Goal: Transaction & Acquisition: Purchase product/service

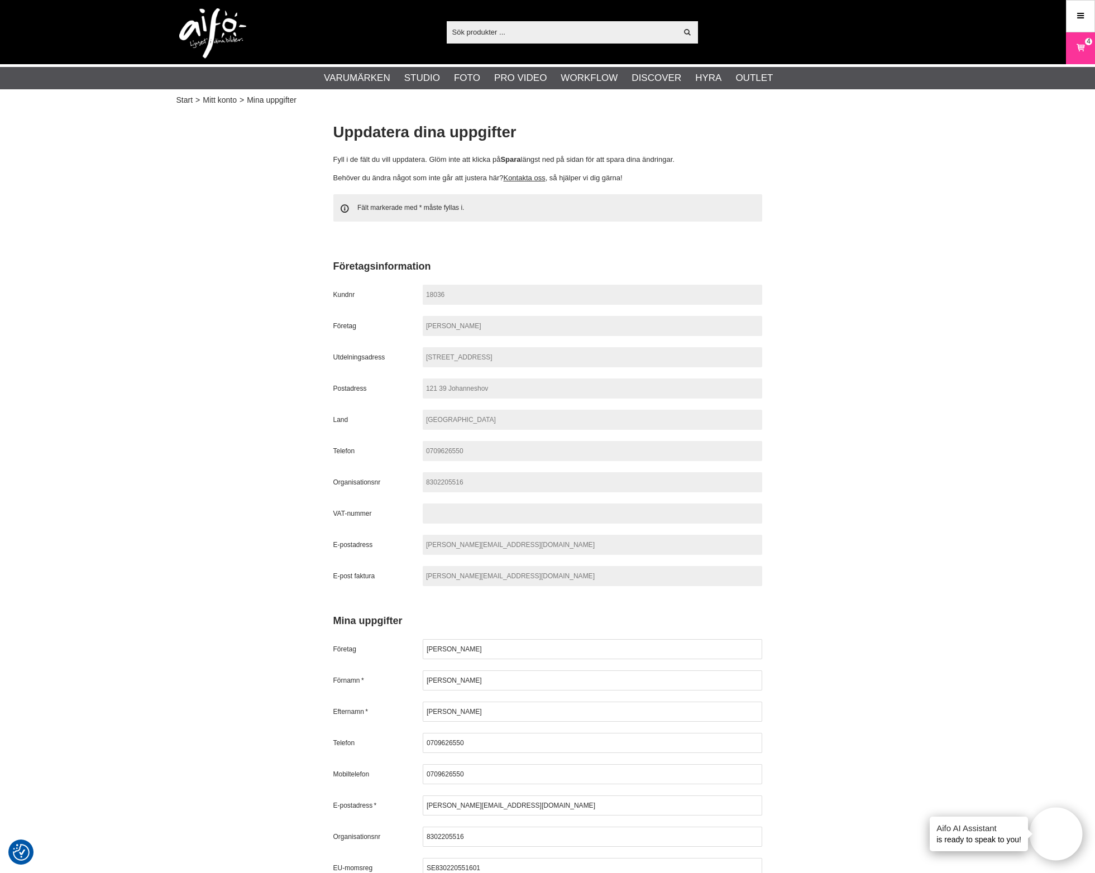
click at [978, 213] on div "Start > Mitt konto > Mina uppgifter Uppdatera dina uppgifter Fyll i de fält du …" at bounding box center [547, 636] width 1095 height 1056
click at [1076, 45] on icon at bounding box center [1079, 48] width 11 height 12
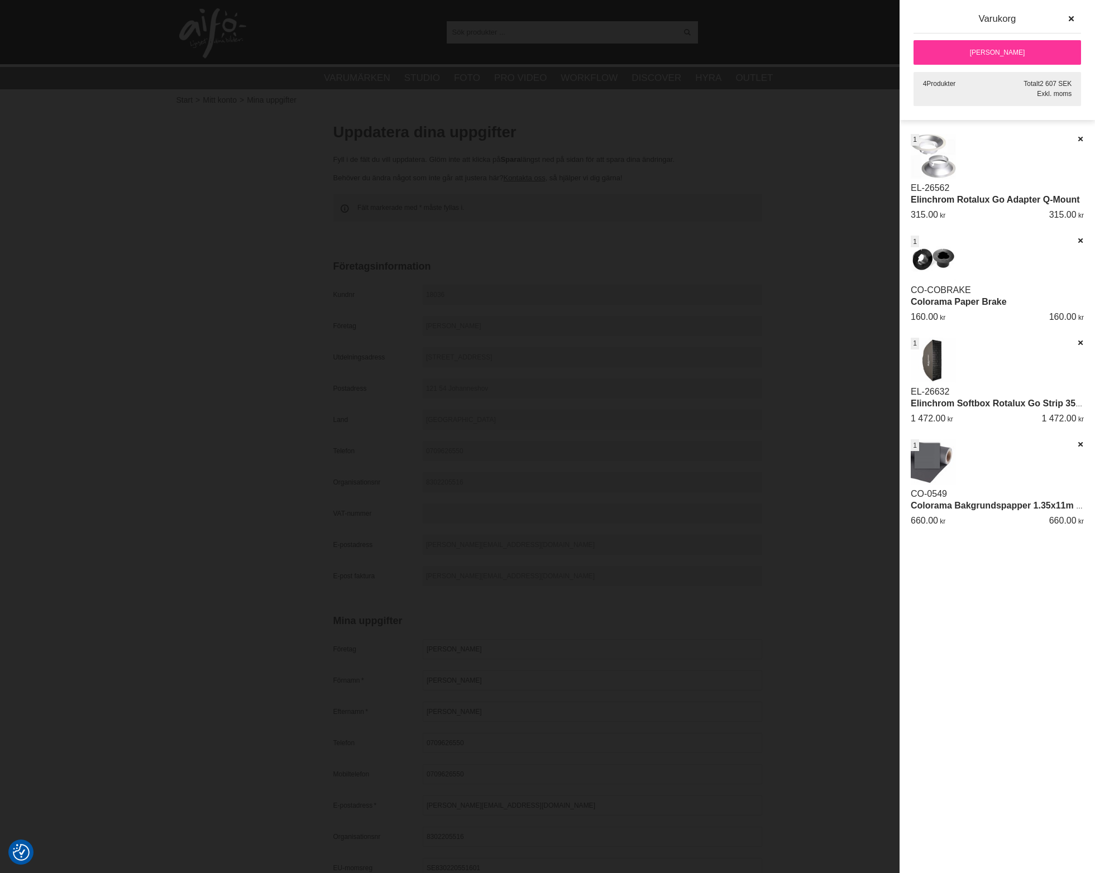
click at [983, 53] on link "[PERSON_NAME]" at bounding box center [996, 52] width 167 height 25
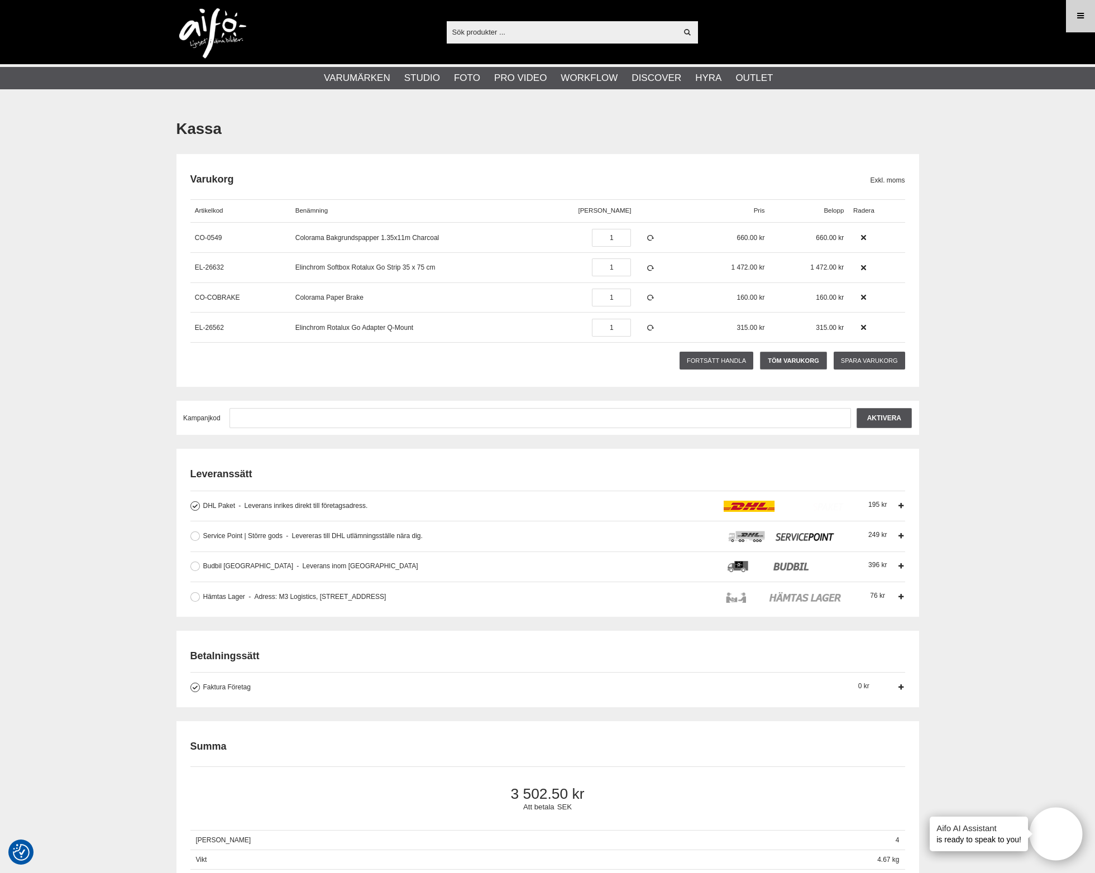
click at [1080, 18] on icon at bounding box center [1080, 16] width 10 height 12
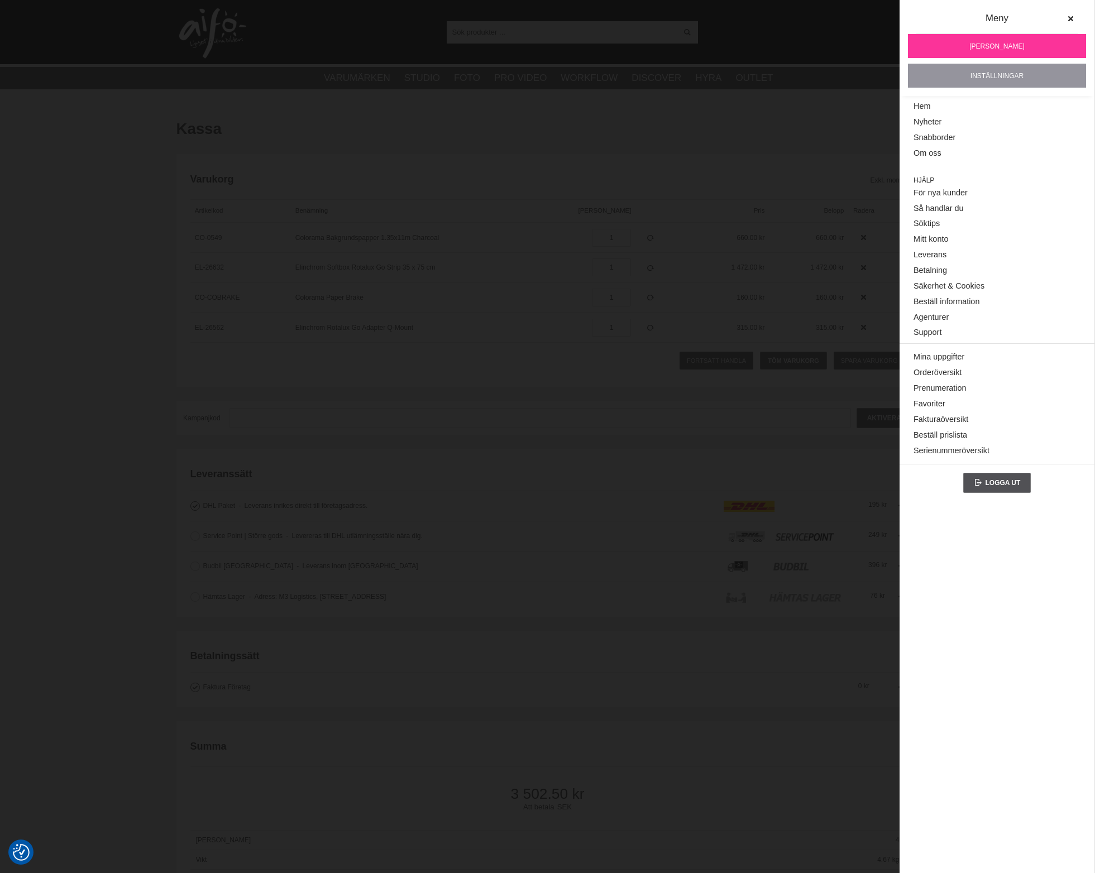
click at [1016, 75] on link "Inställningar" at bounding box center [997, 76] width 178 height 24
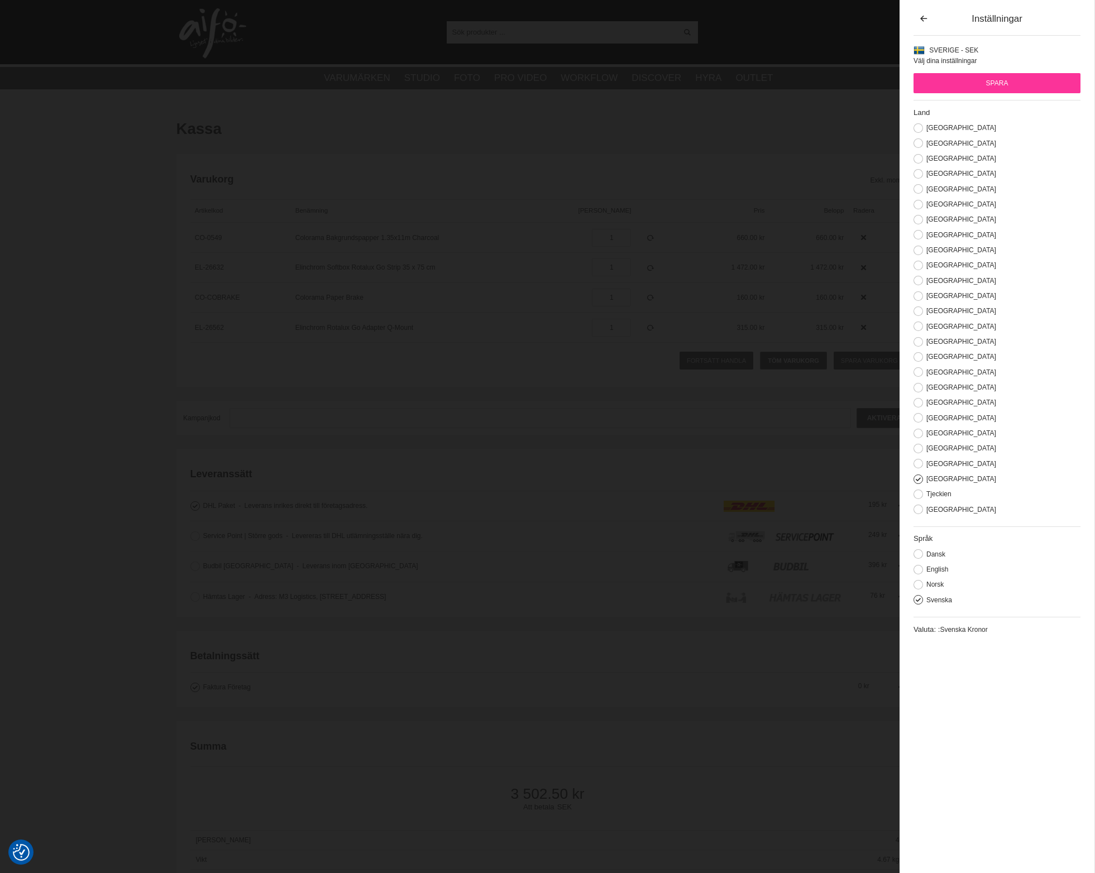
click at [862, 16] on div "Visa alla Artiklar Kategorier av artiklar Din sökning på gav inga träffar. Var …" at bounding box center [547, 32] width 759 height 64
click at [933, 18] on button "button" at bounding box center [923, 19] width 20 height 20
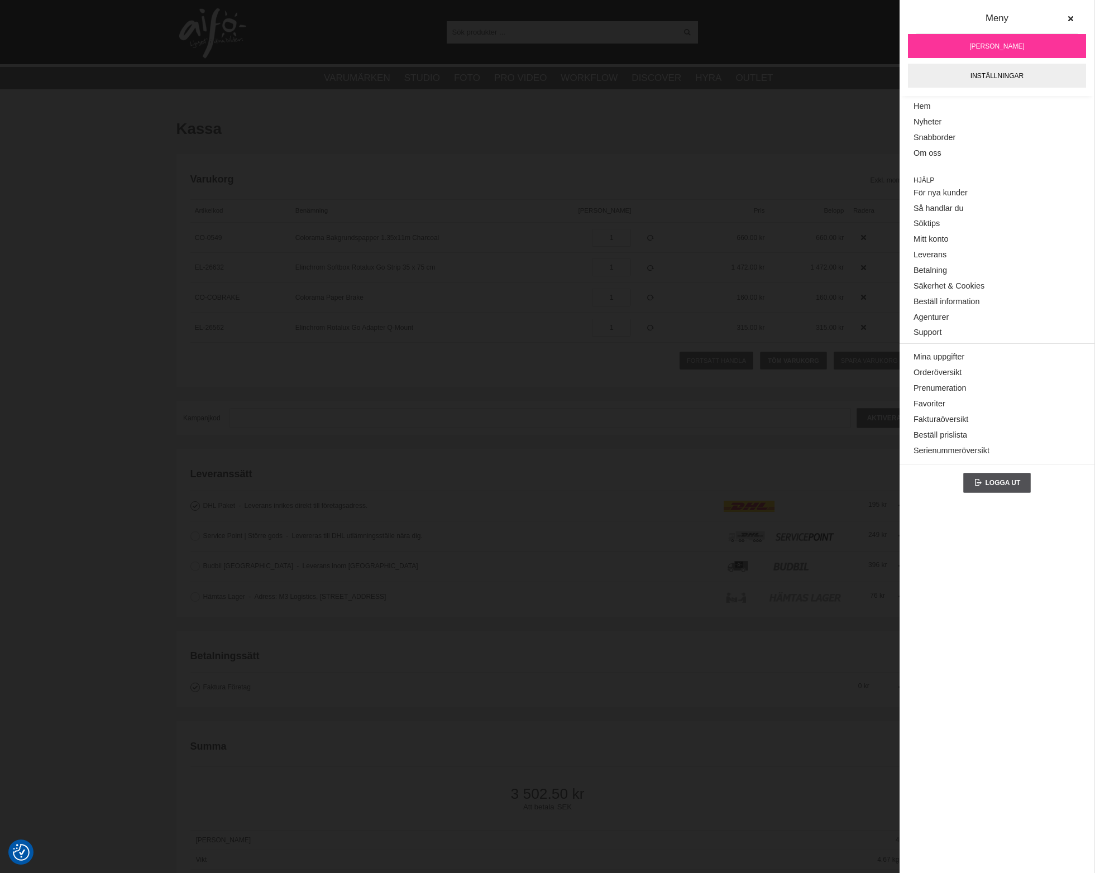
click at [846, 43] on div "Visa alla Artiklar Kategorier av artiklar Din sökning på gav inga träffar. Var …" at bounding box center [547, 32] width 759 height 64
click at [1069, 17] on icon at bounding box center [1070, 19] width 8 height 8
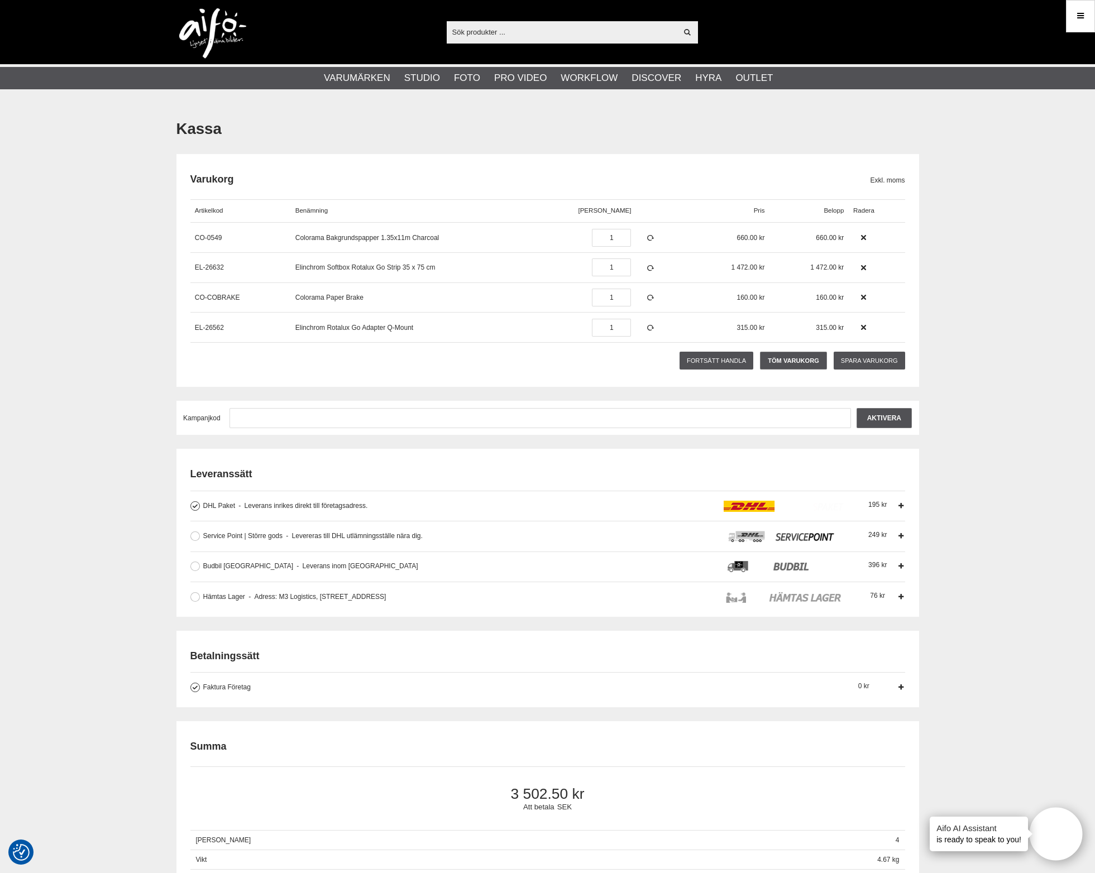
click at [214, 28] on img at bounding box center [212, 33] width 67 height 50
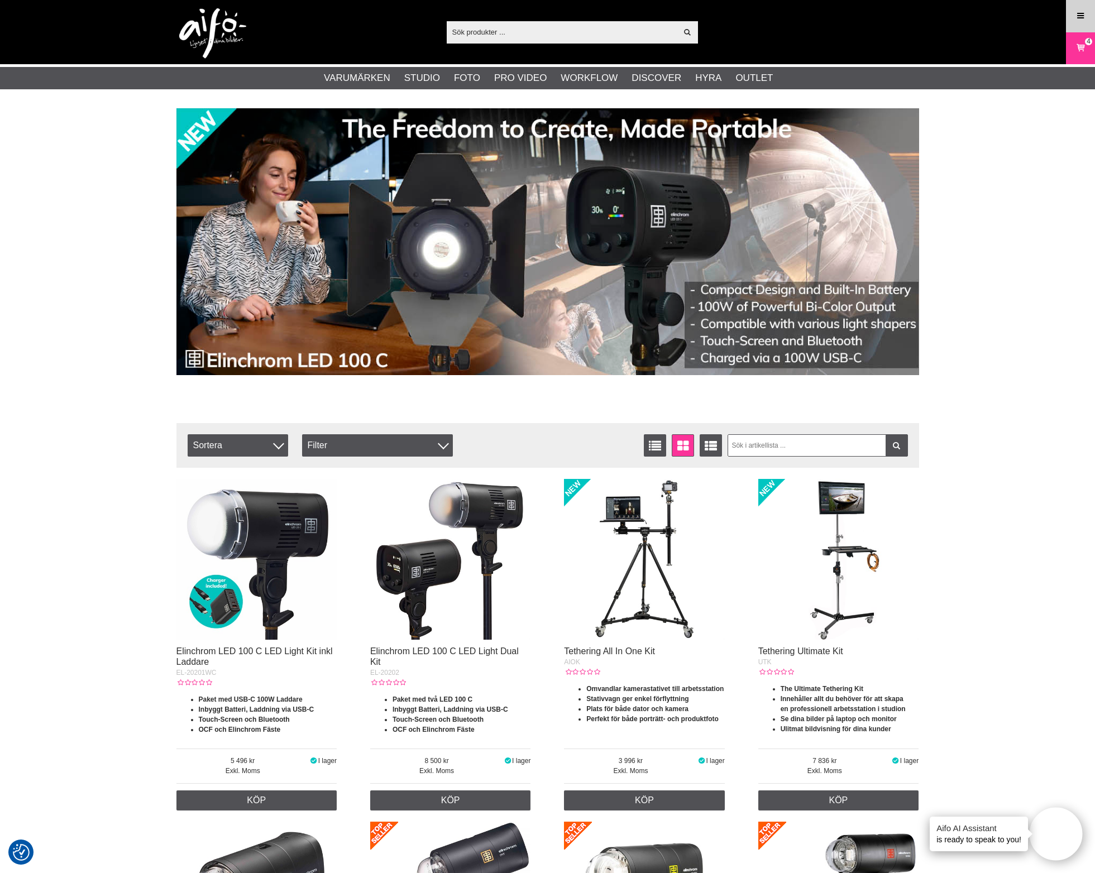
click at [1078, 17] on icon at bounding box center [1080, 16] width 10 height 12
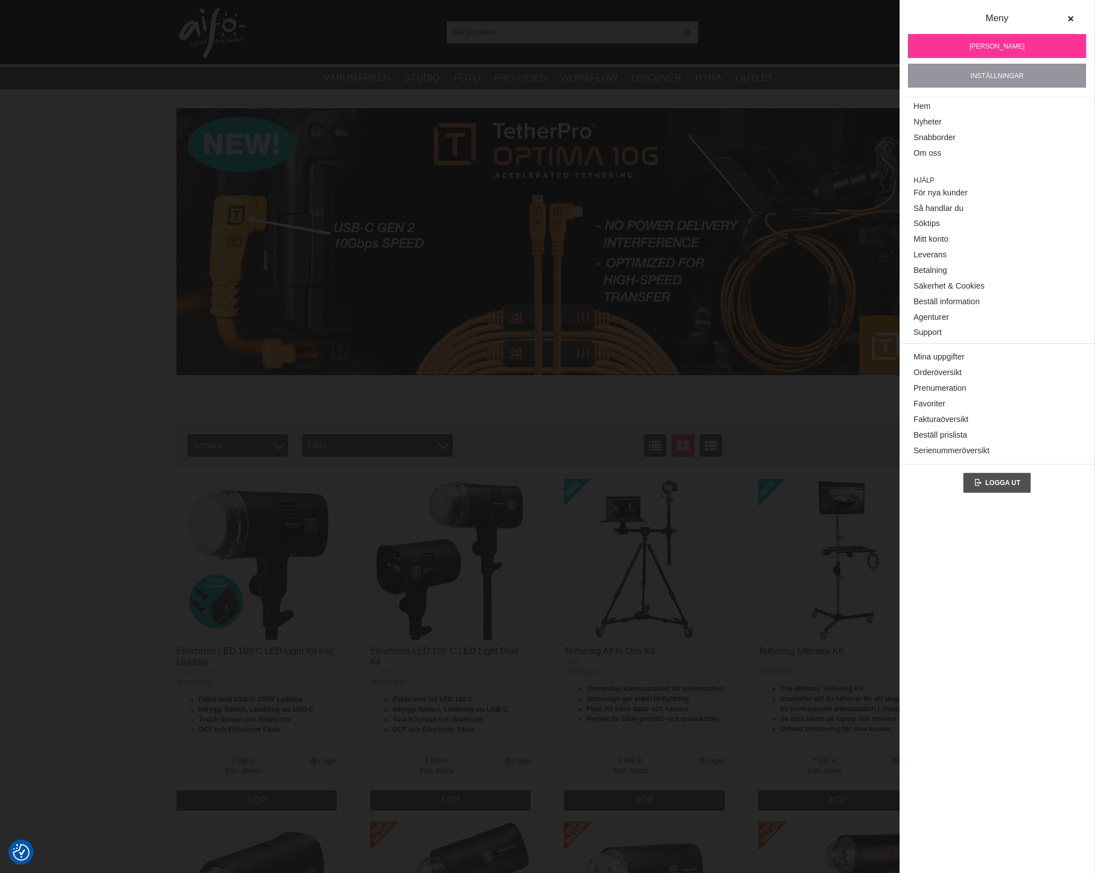
click at [977, 74] on link "Inställningar" at bounding box center [997, 76] width 178 height 24
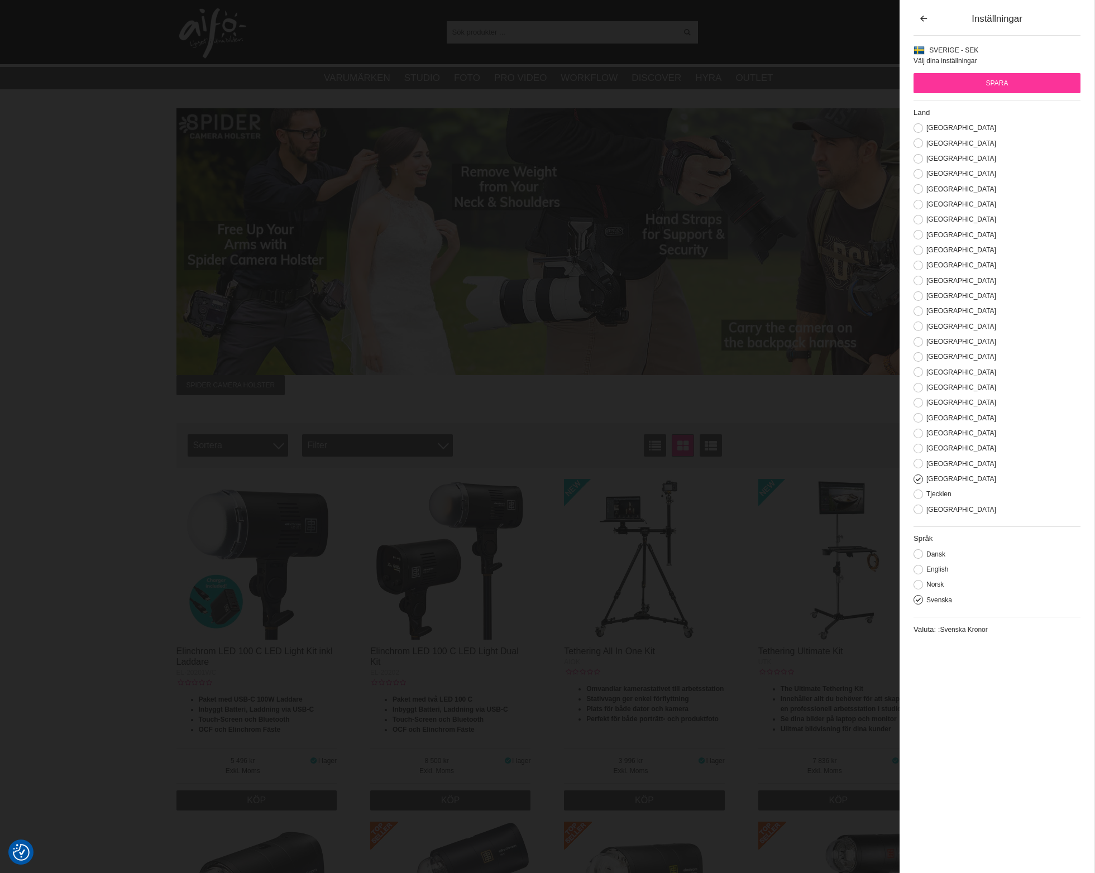
click at [953, 52] on span "Sverige - SEK" at bounding box center [953, 50] width 49 height 8
click at [880, 55] on div "Visa alla Artiklar Kategorier av artiklar Din sökning på gav inga träffar. Var …" at bounding box center [547, 32] width 759 height 64
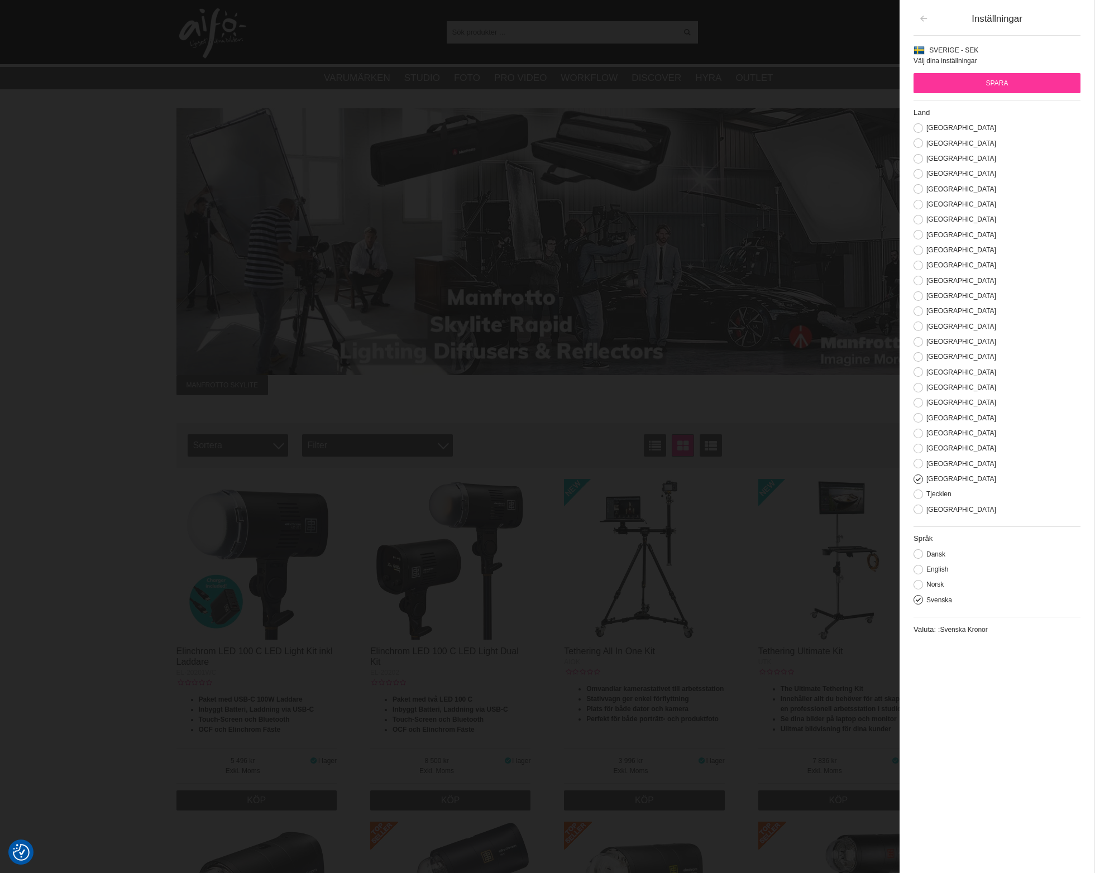
click at [919, 18] on icon "button" at bounding box center [922, 19] width 9 height 8
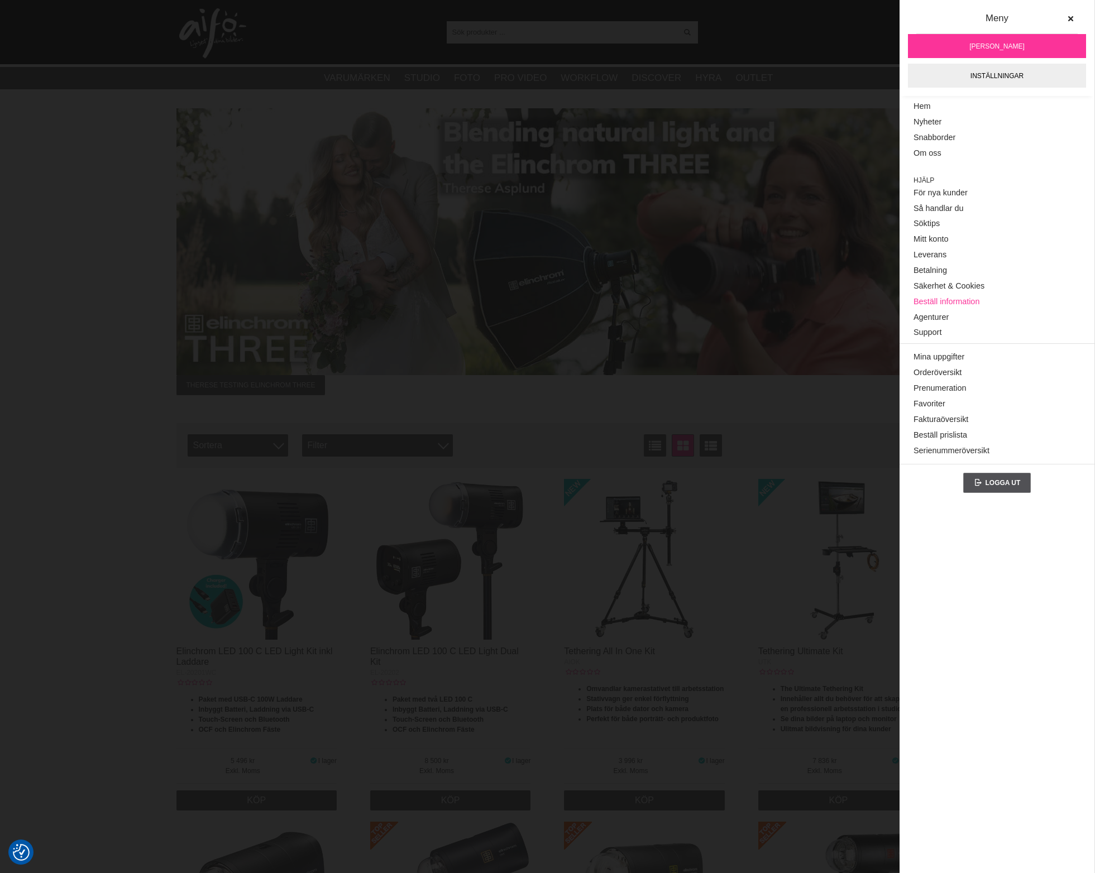
click at [970, 297] on link "Beställ information" at bounding box center [996, 302] width 167 height 16
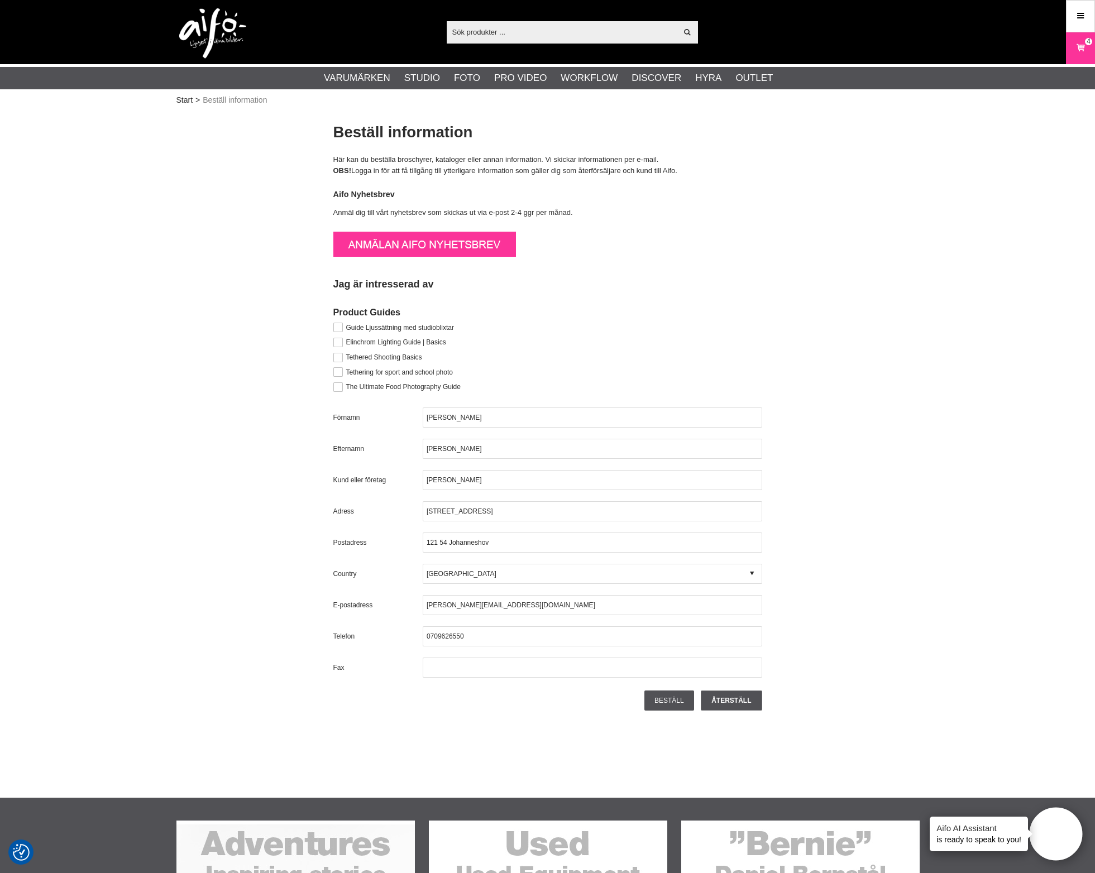
click at [193, 32] on img at bounding box center [212, 33] width 67 height 50
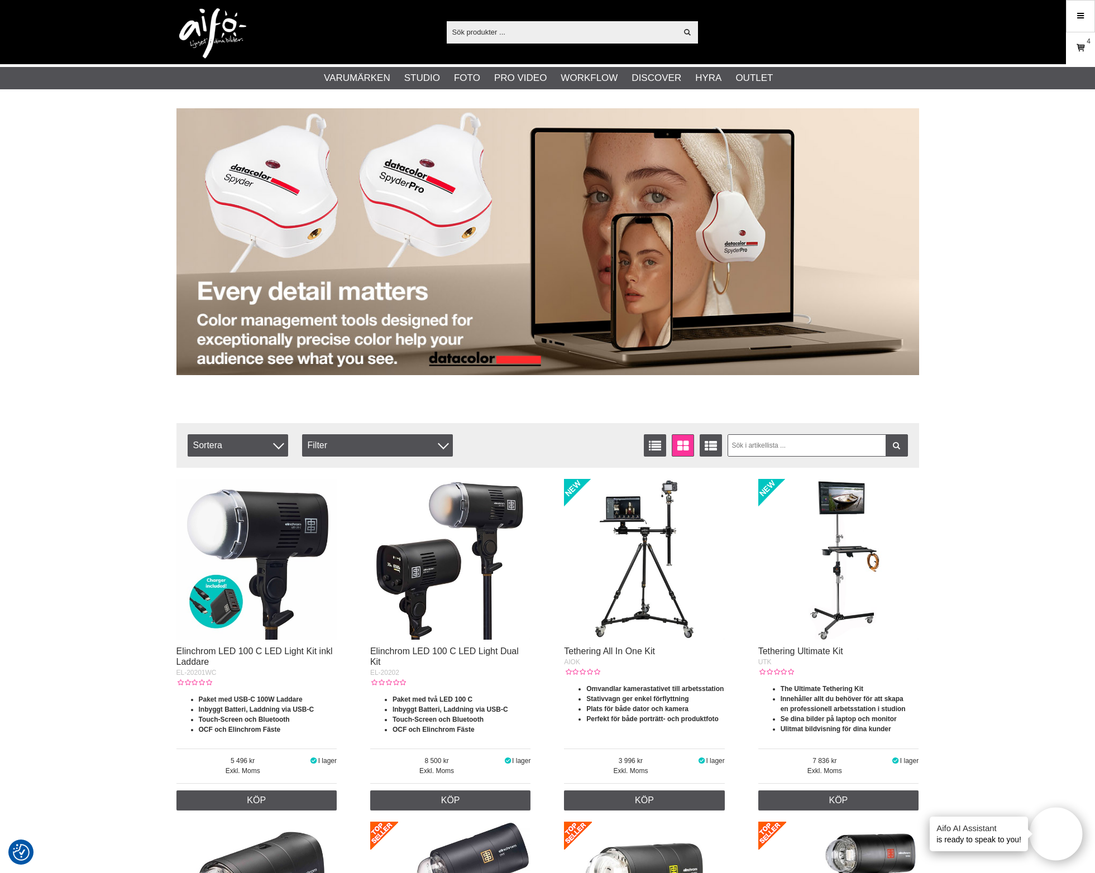
click at [1070, 55] on link "Varukorg 4" at bounding box center [1080, 48] width 28 height 26
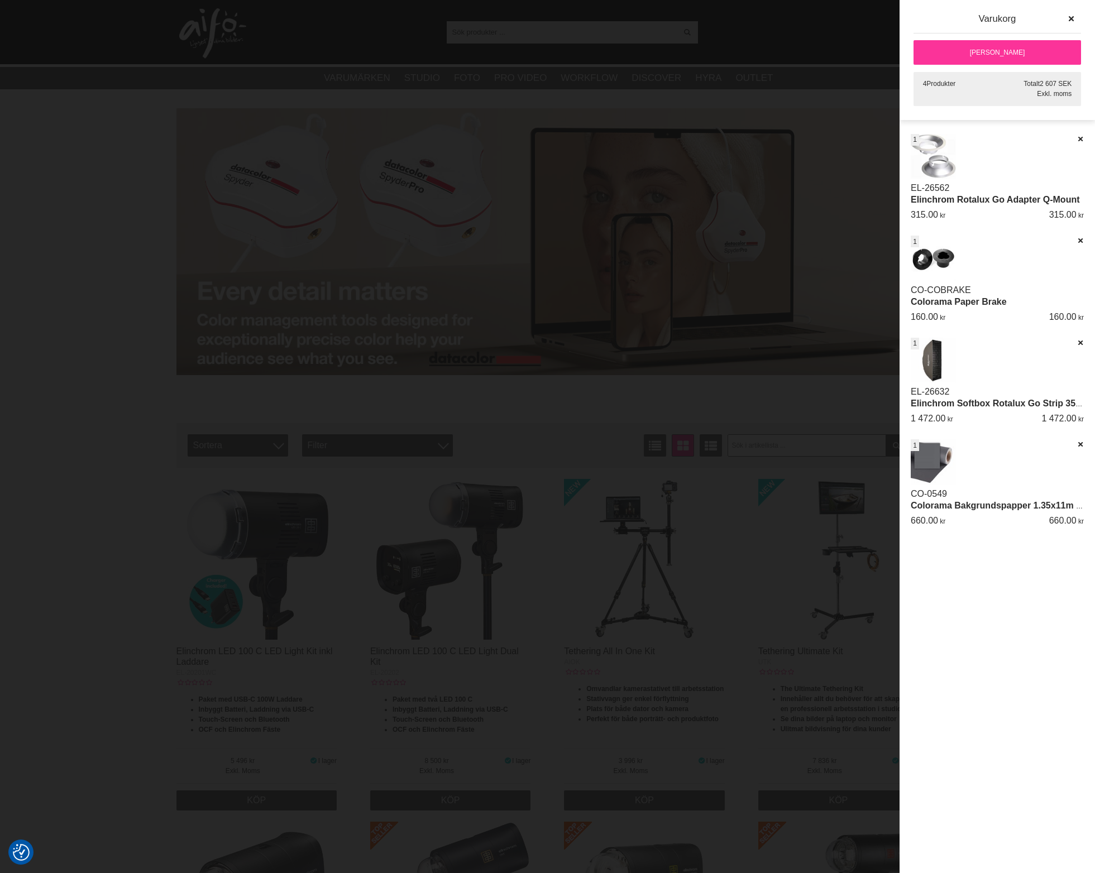
click at [968, 87] on div "4 Produkter Totalt 2 607 SEK Exkl. moms" at bounding box center [996, 89] width 167 height 34
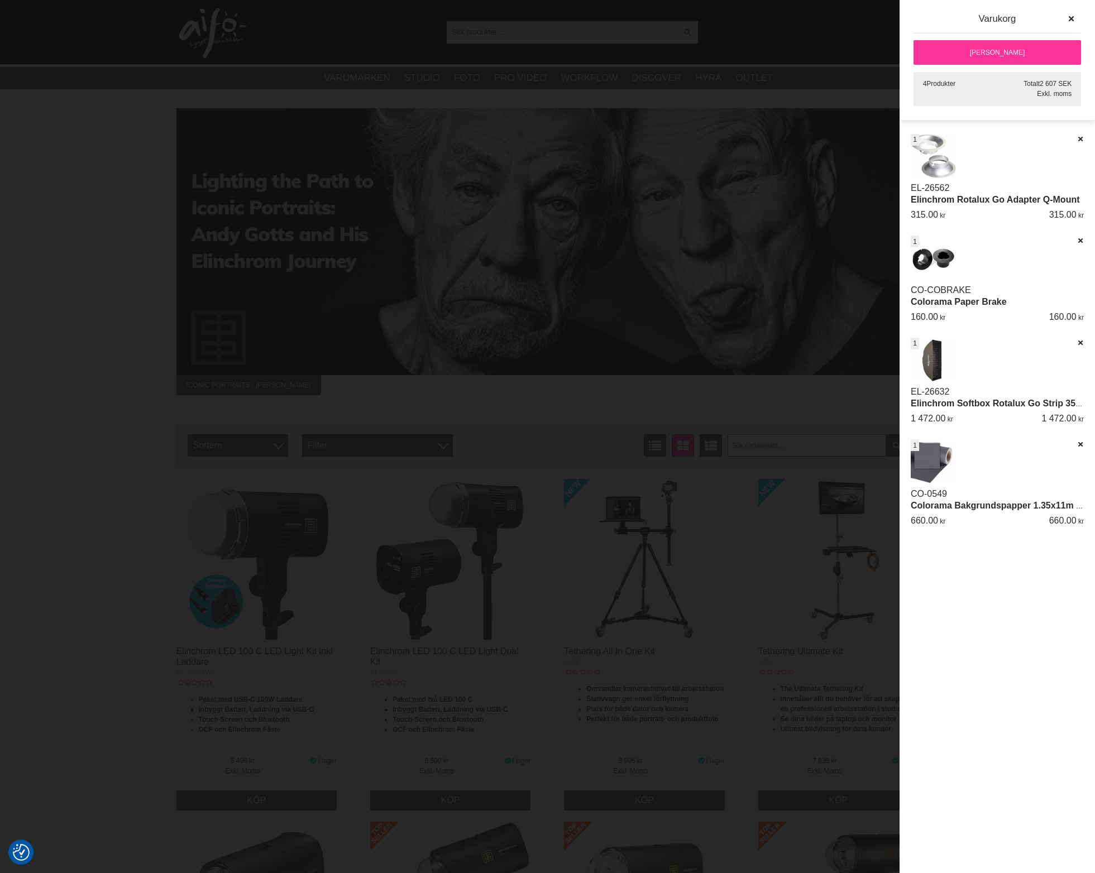
click at [1010, 59] on link "[PERSON_NAME]" at bounding box center [996, 52] width 167 height 25
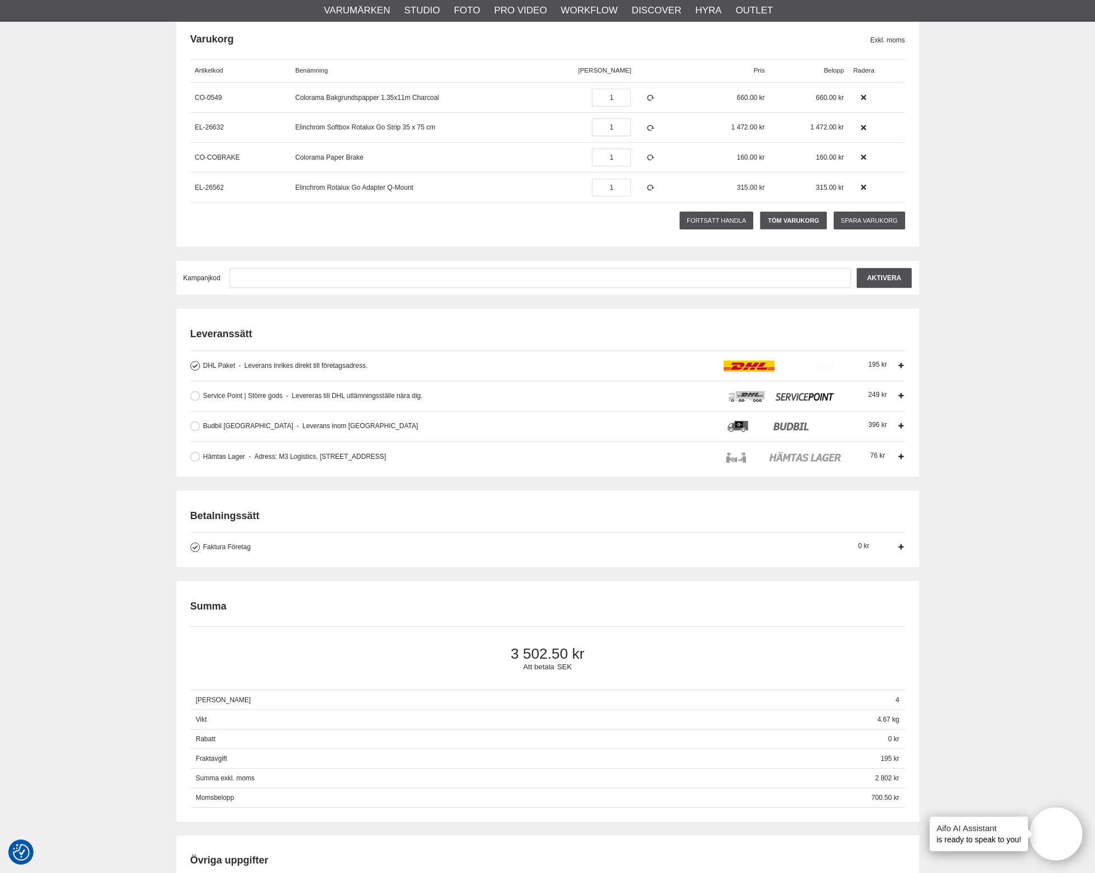
scroll to position [242, 0]
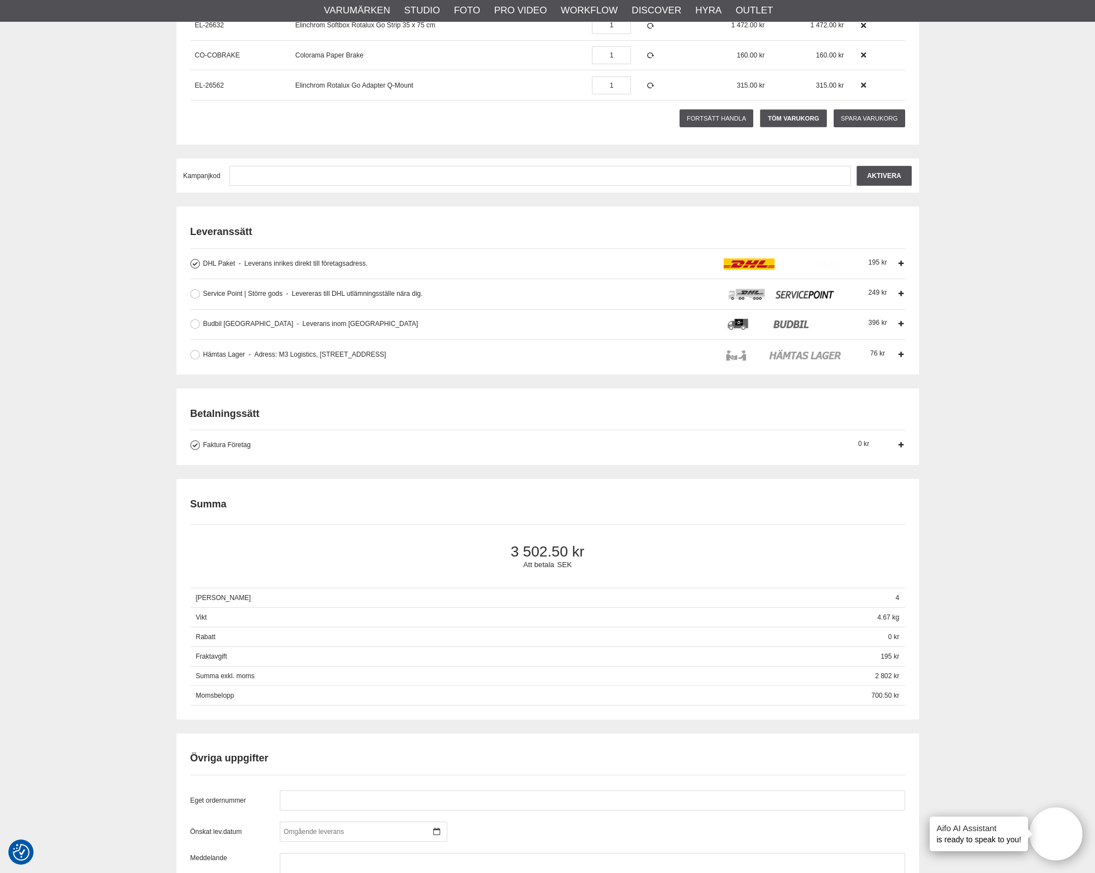
click at [901, 444] on icon at bounding box center [901, 445] width 8 height 8
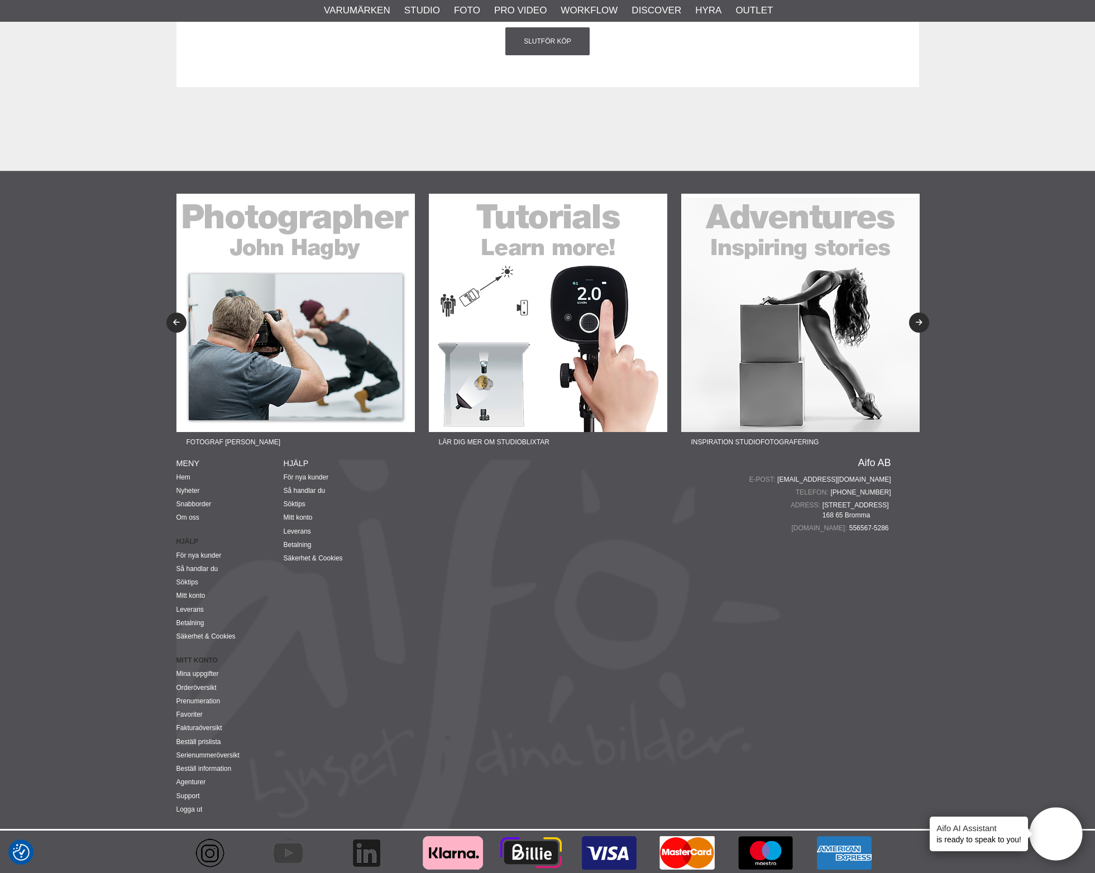
scroll to position [1413, 0]
click at [298, 528] on link "Leverans" at bounding box center [297, 532] width 27 height 8
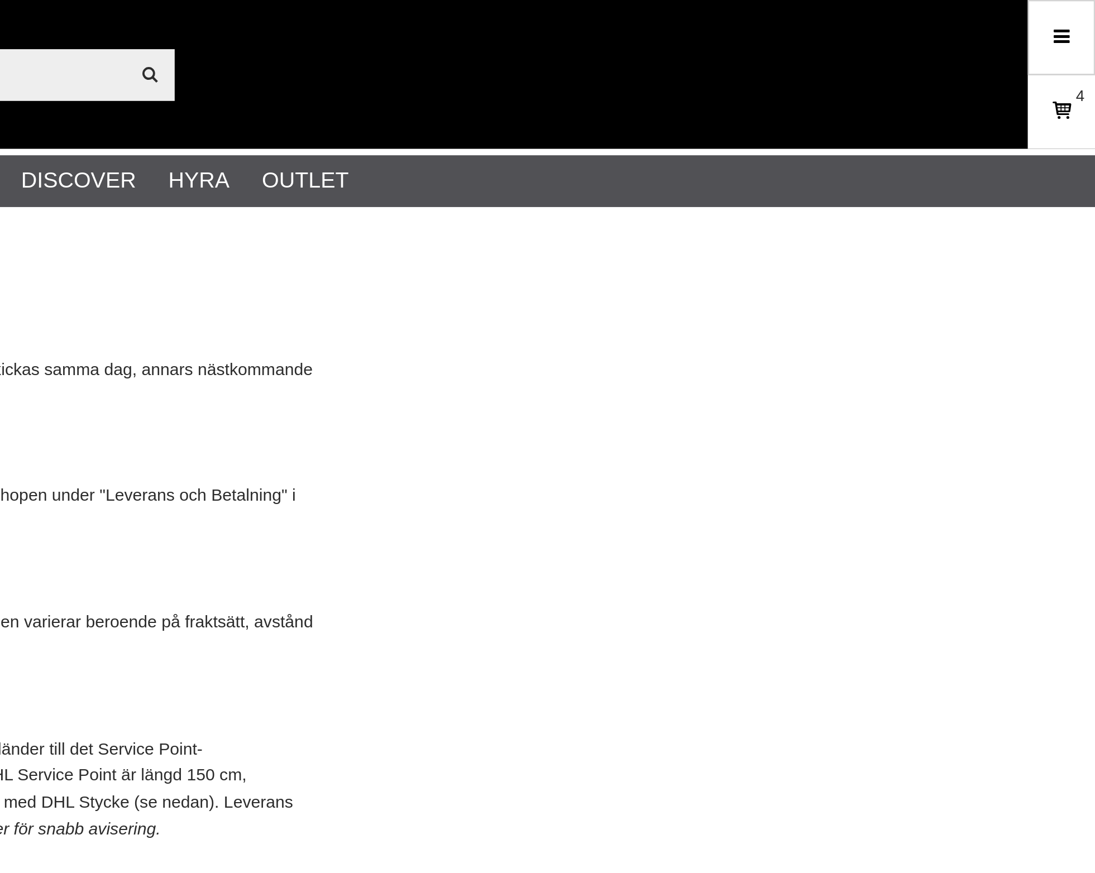
click at [1074, 46] on icon at bounding box center [1079, 48] width 11 height 12
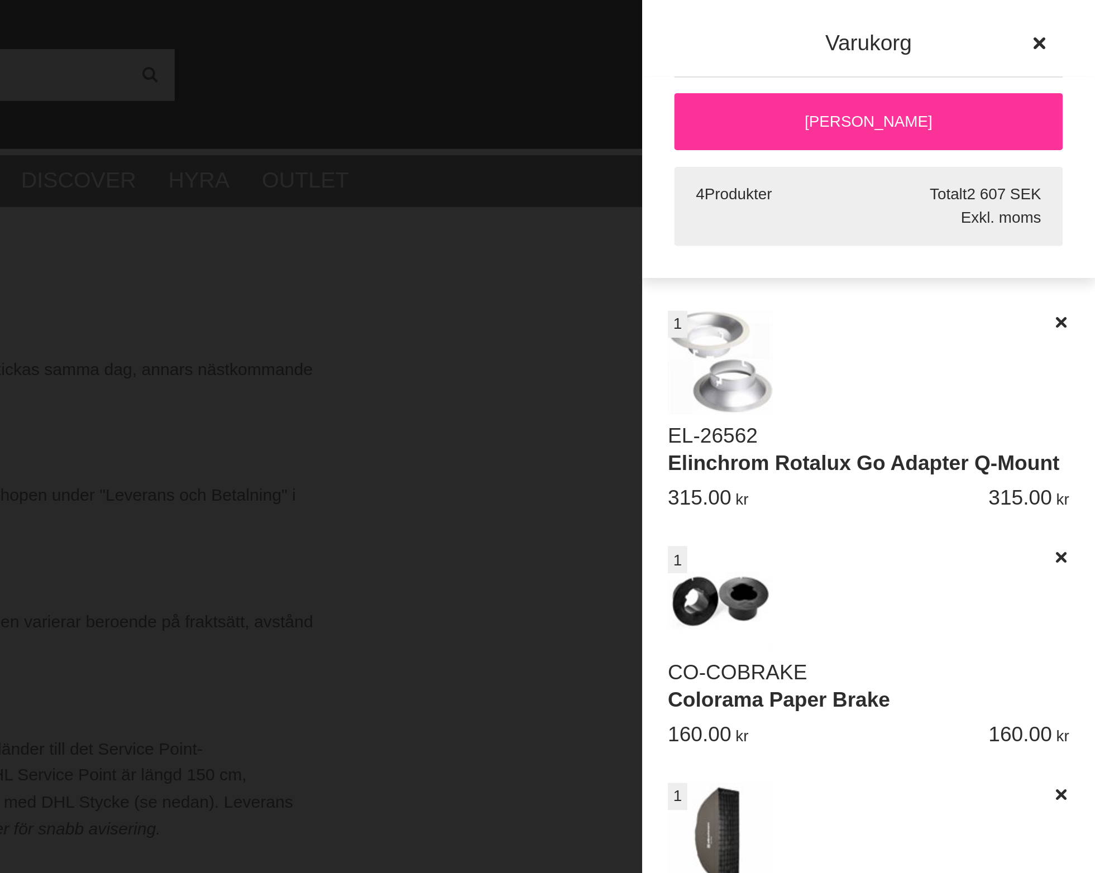
click at [910, 201] on link "Elinchrom Rotalux Go Adapter Q-Mount" at bounding box center [994, 199] width 169 height 9
click at [910, 303] on link "Colorama Paper Brake" at bounding box center [958, 301] width 96 height 9
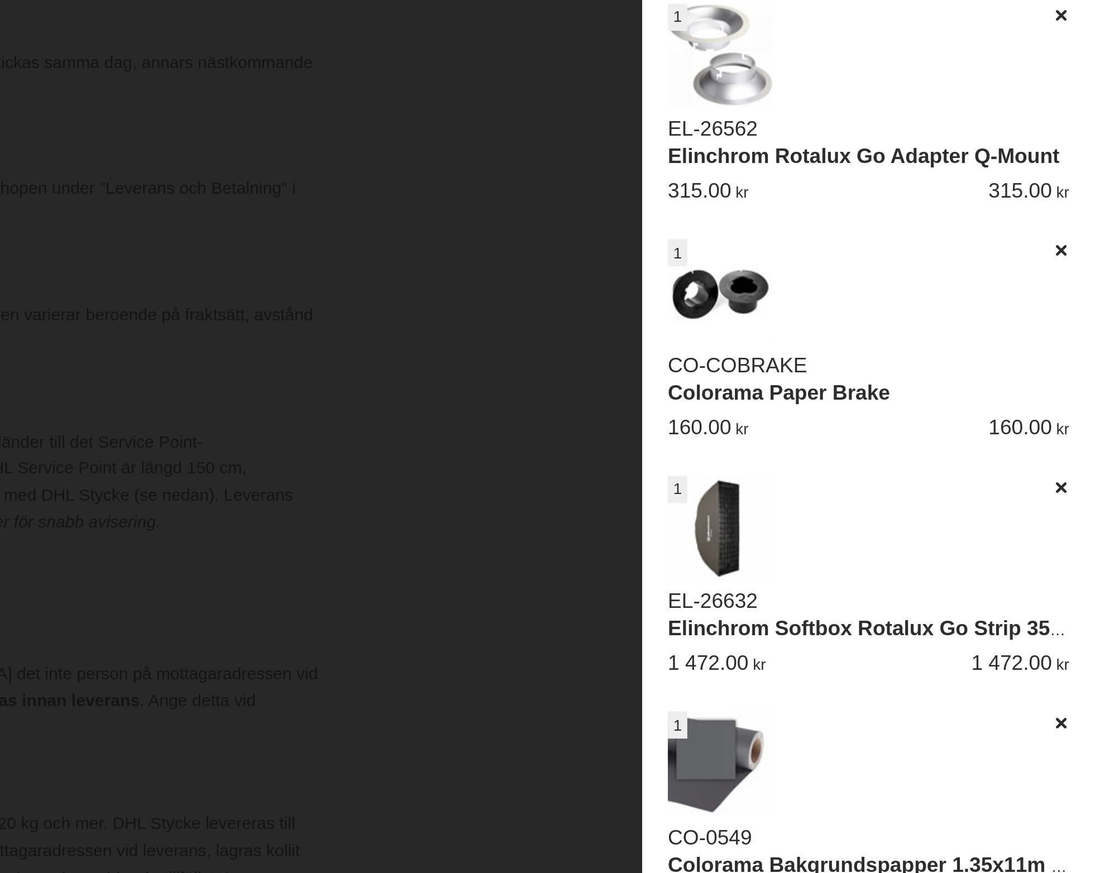
click at [910, 399] on link "Elinchrom Softbox Rotalux Go Strip 35 x 75 cm" at bounding box center [1010, 403] width 200 height 9
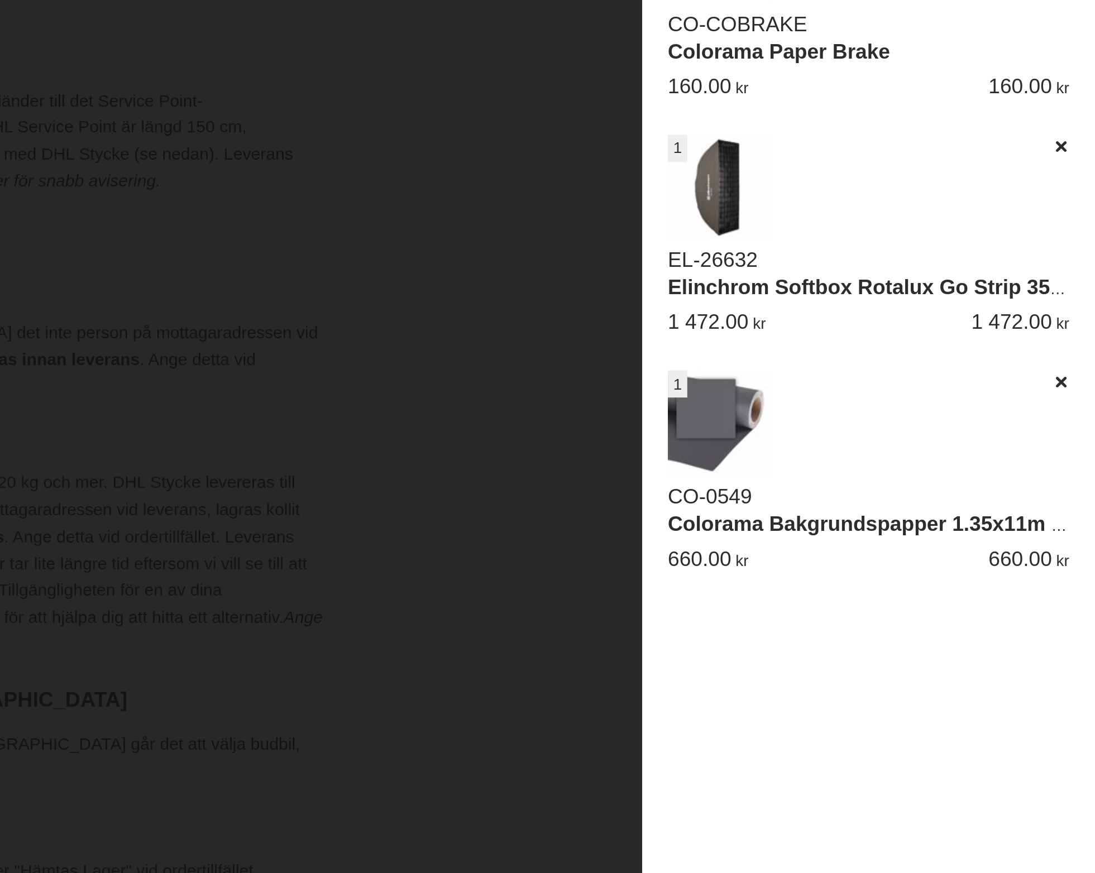
click at [910, 501] on link "Colorama Bakgrundspapper 1.35x11m Charcoal" at bounding box center [1012, 505] width 204 height 9
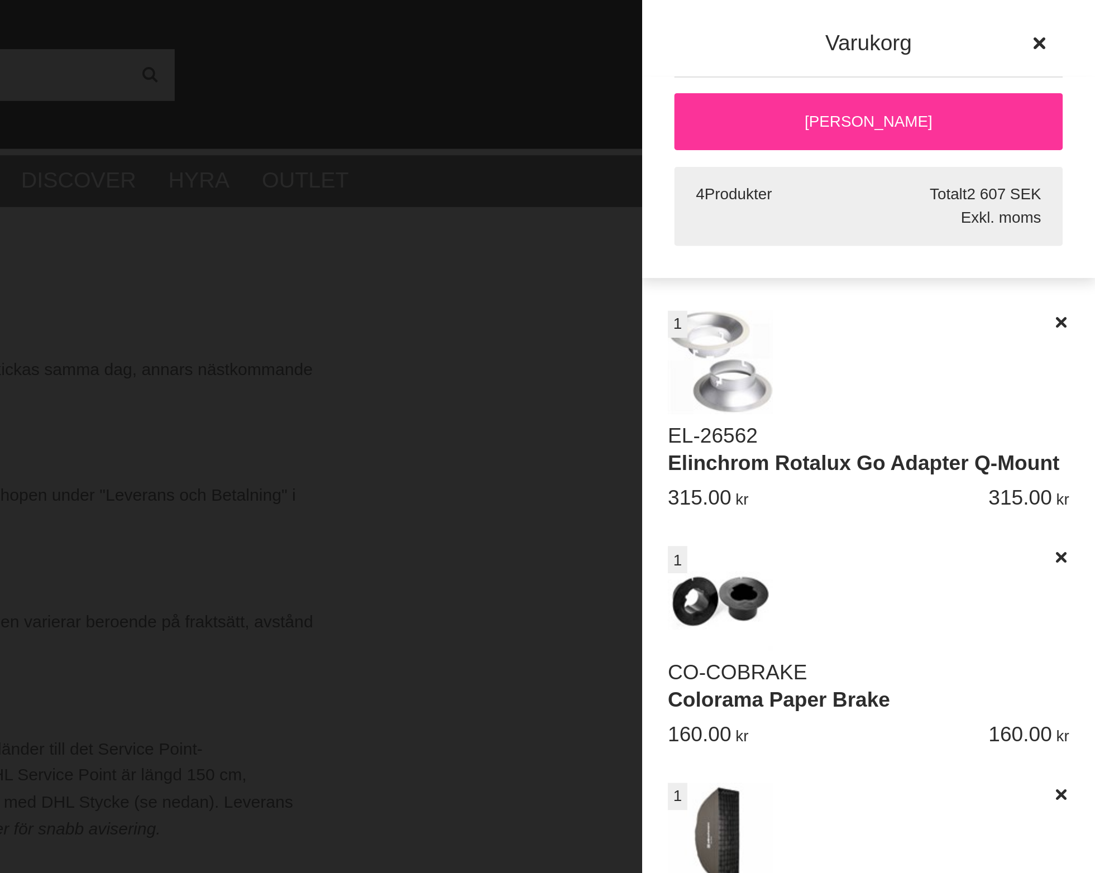
drag, startPoint x: 452, startPoint y: 16, endPoint x: 345, endPoint y: 7, distance: 107.5
click at [1067, 16] on icon "button" at bounding box center [1071, 19] width 8 height 8
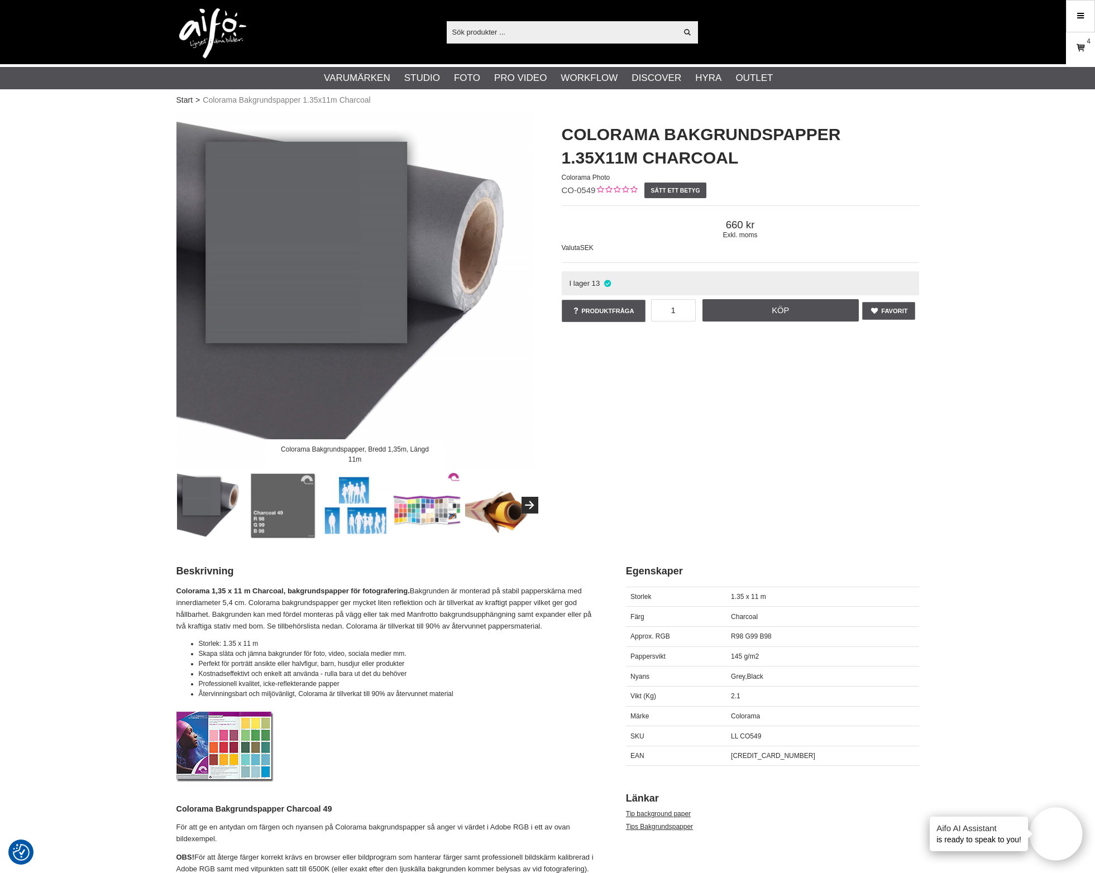
click at [1072, 48] on link "Varukorg 4" at bounding box center [1080, 48] width 28 height 26
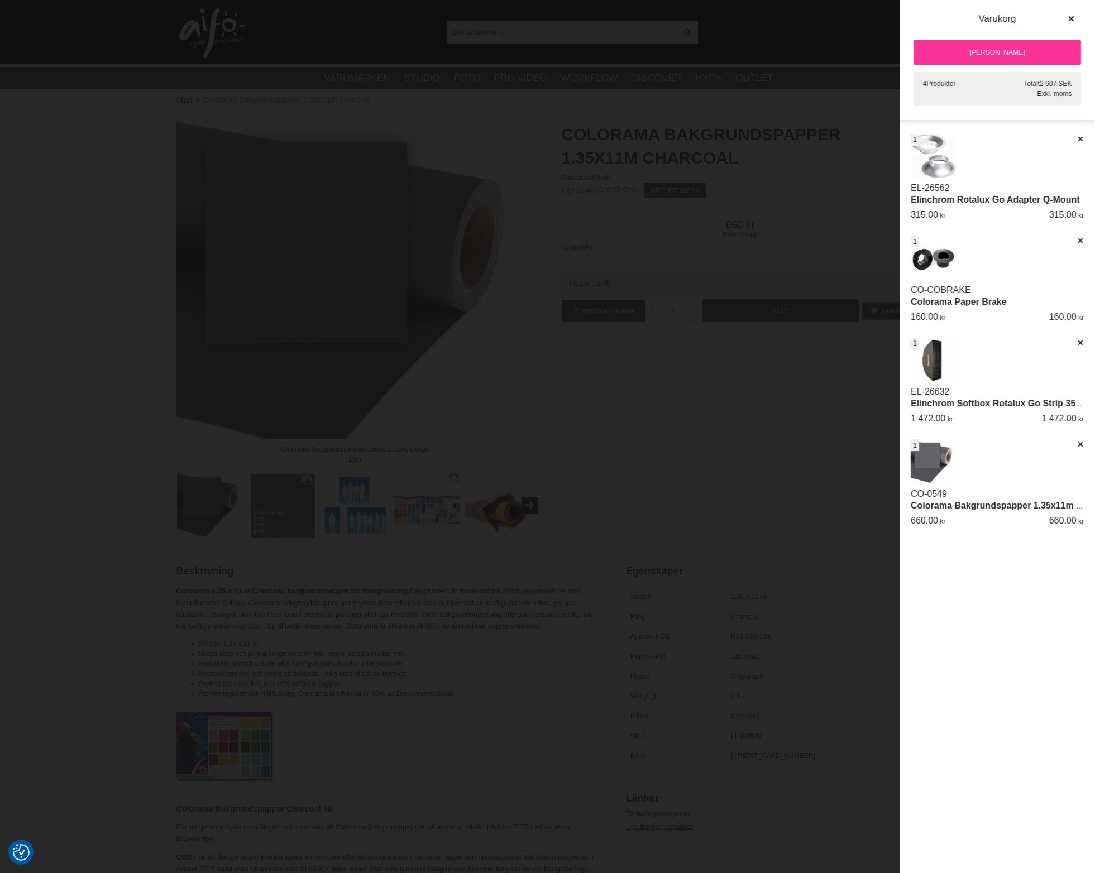
click at [1031, 55] on link "[PERSON_NAME]" at bounding box center [996, 52] width 167 height 25
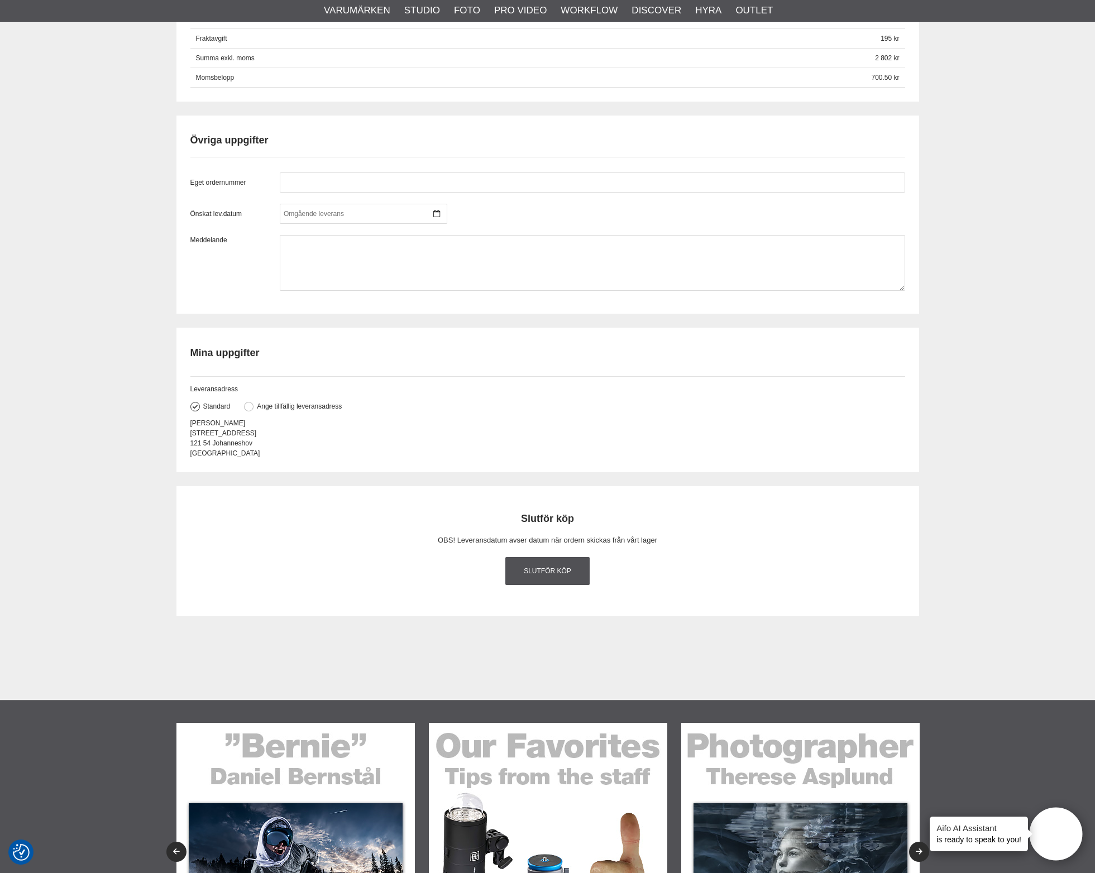
scroll to position [876, 0]
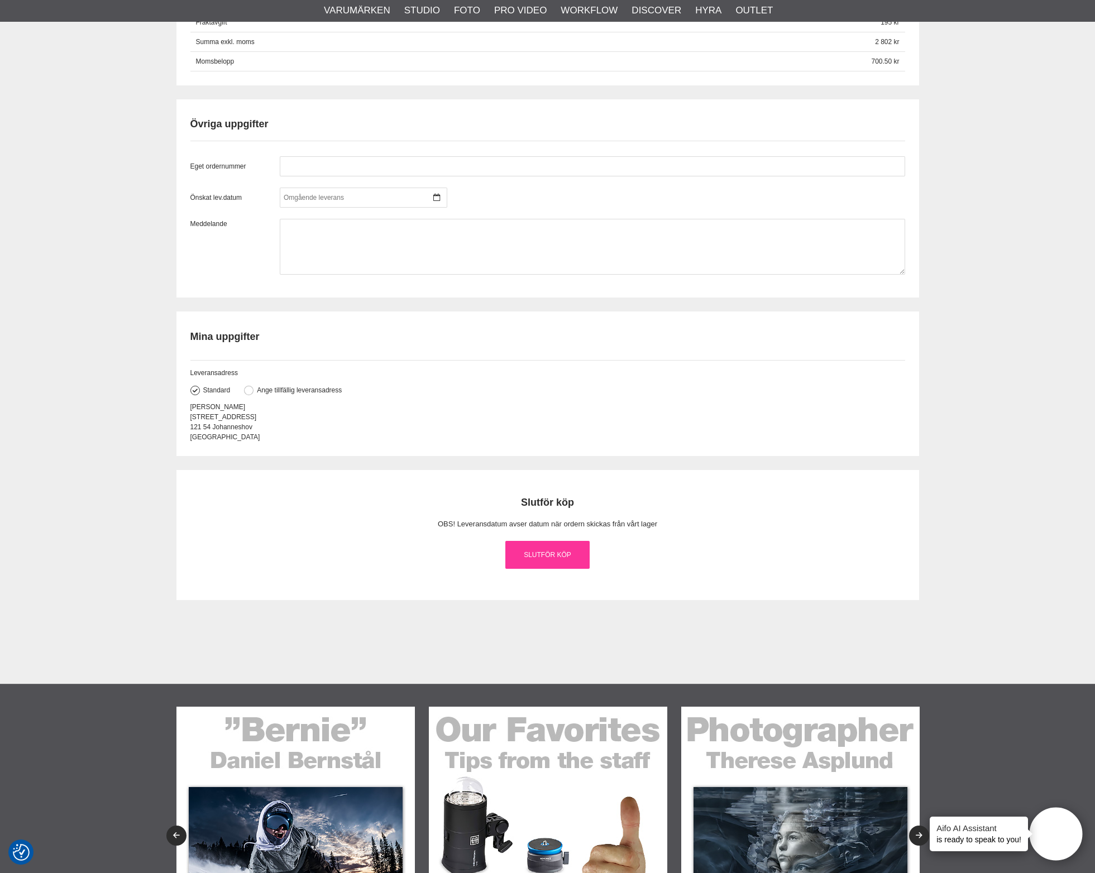
click at [539, 556] on link "Slutför köp" at bounding box center [547, 555] width 85 height 28
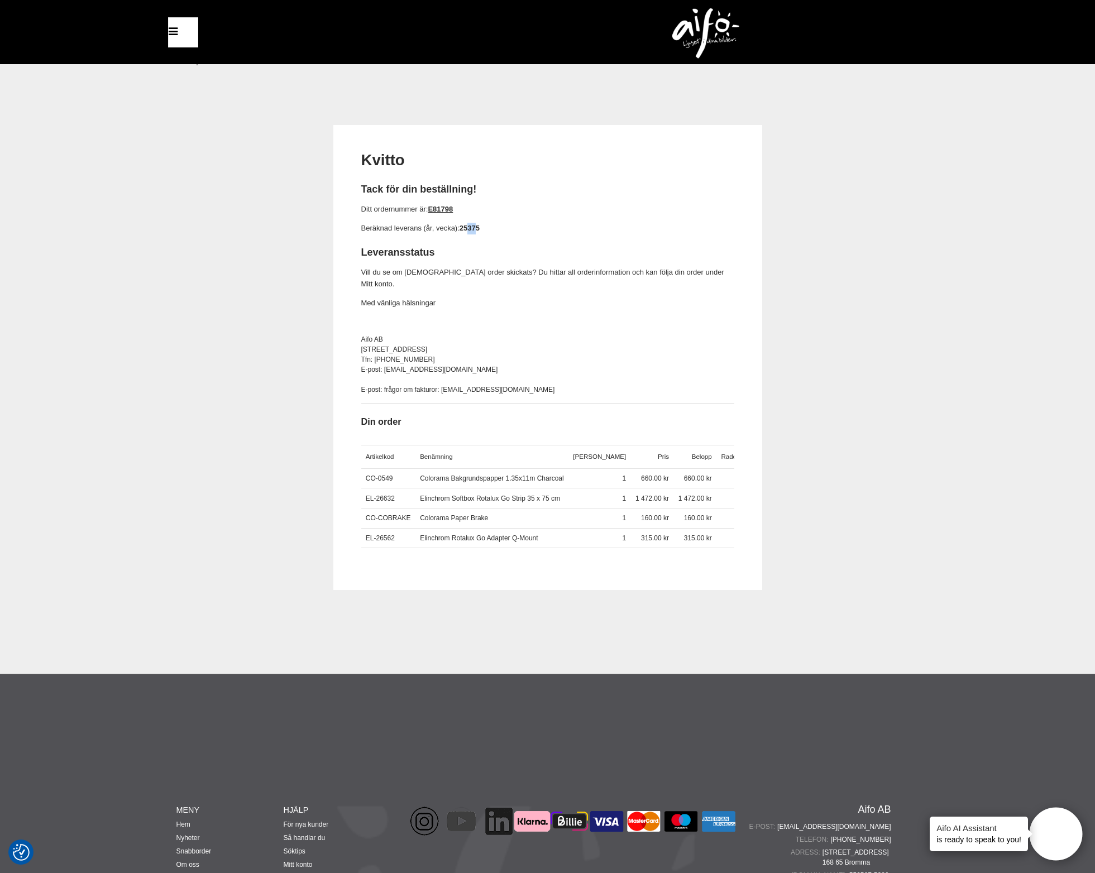
drag, startPoint x: 469, startPoint y: 227, endPoint x: 477, endPoint y: 227, distance: 7.8
click at [477, 227] on strong "25375" at bounding box center [469, 228] width 20 height 8
